Goal: Task Accomplishment & Management: Manage account settings

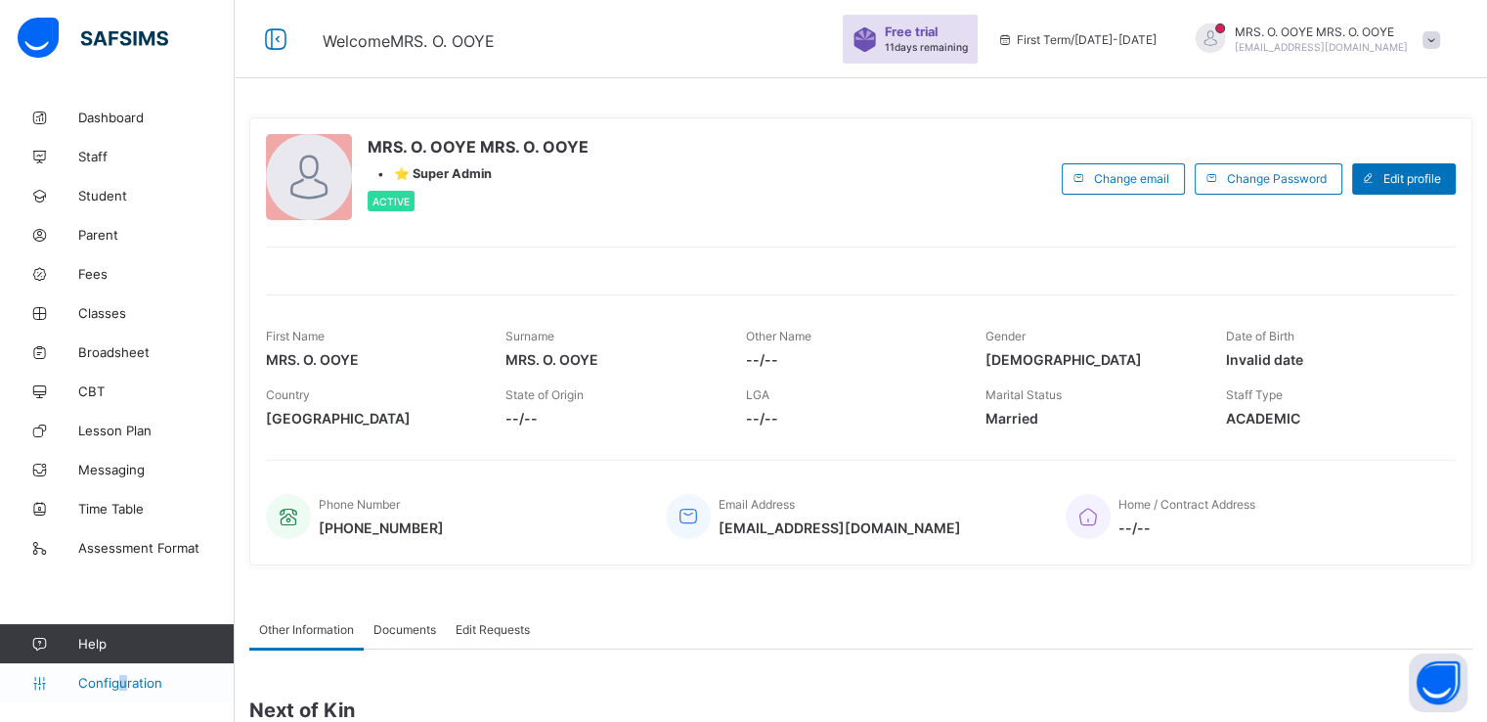
drag, startPoint x: 126, startPoint y: 697, endPoint x: 117, endPoint y: 681, distance: 18.8
click at [117, 681] on link "Configuration" at bounding box center [117, 682] width 234 height 39
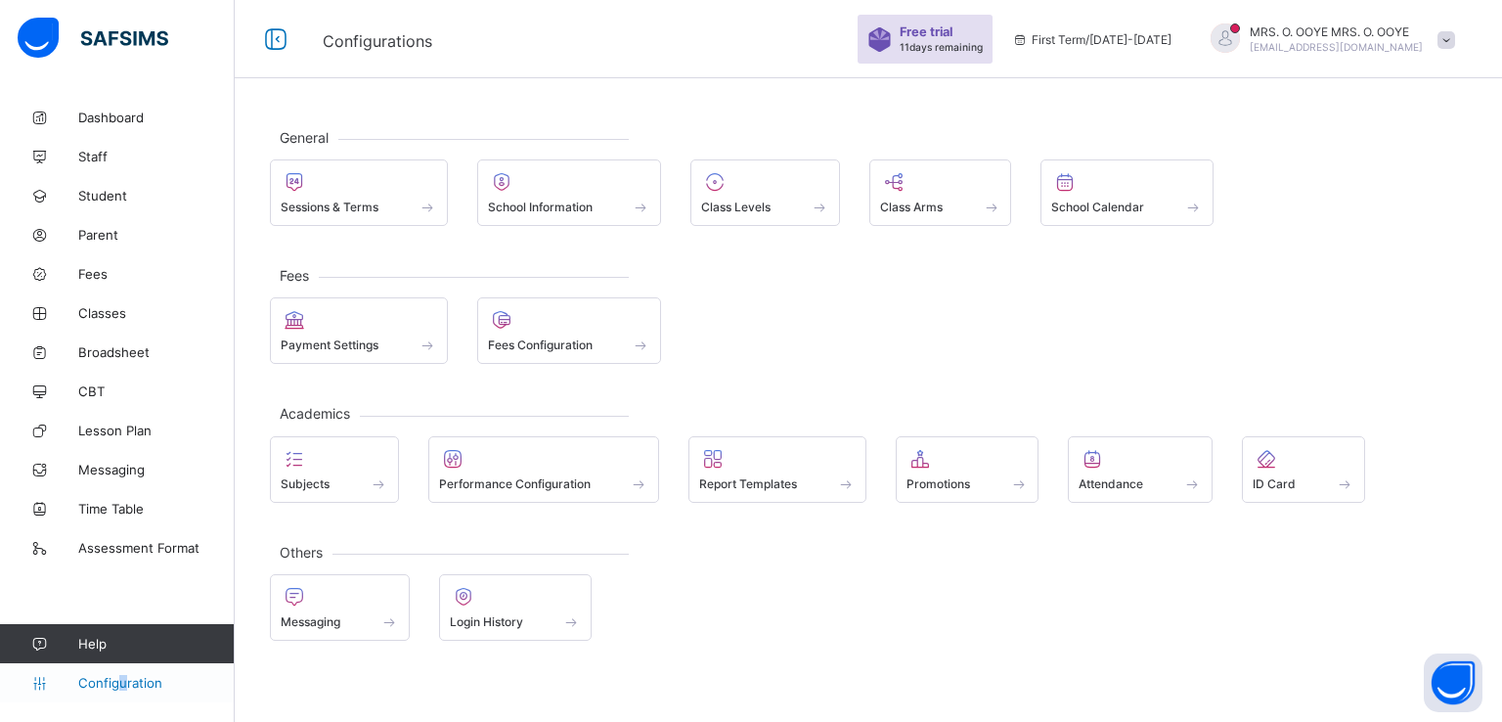
click at [117, 681] on span "Configuration" at bounding box center [155, 683] width 155 height 16
click at [483, 618] on span "Login History" at bounding box center [486, 621] width 73 height 15
